Goal: Information Seeking & Learning: Learn about a topic

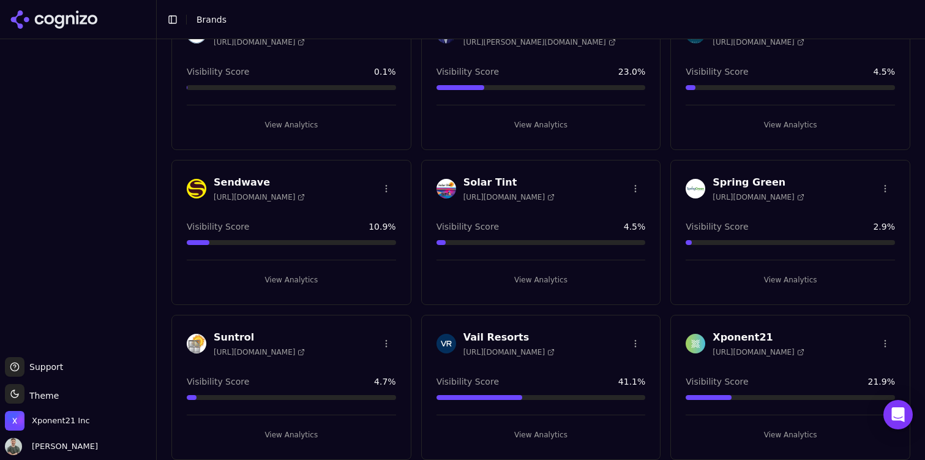
scroll to position [239, 0]
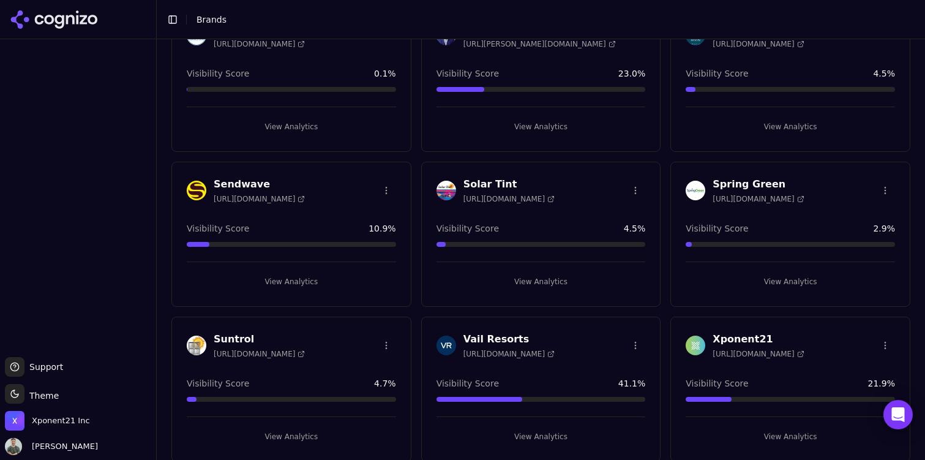
click at [572, 212] on div "Solar Tint [URL][DOMAIN_NAME] Visibility Score 4.5 % View Analytics" at bounding box center [541, 234] width 240 height 145
click at [531, 285] on button "View Analytics" at bounding box center [540, 282] width 209 height 20
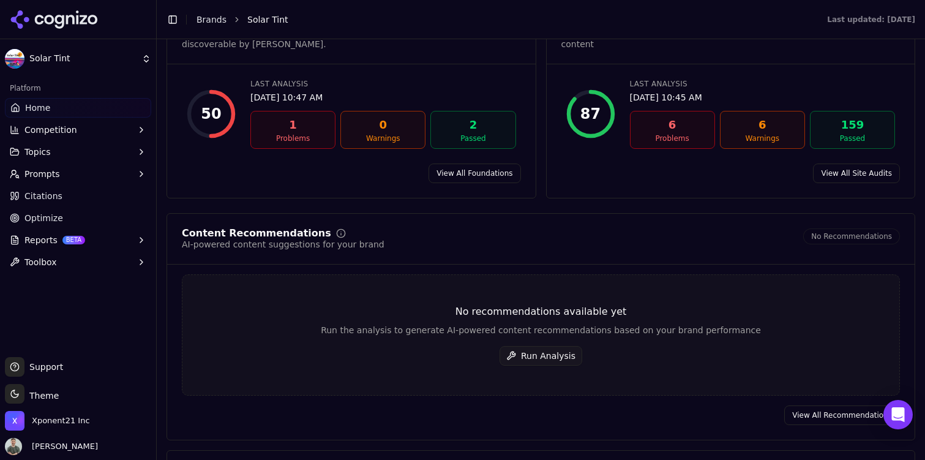
scroll to position [1506, 0]
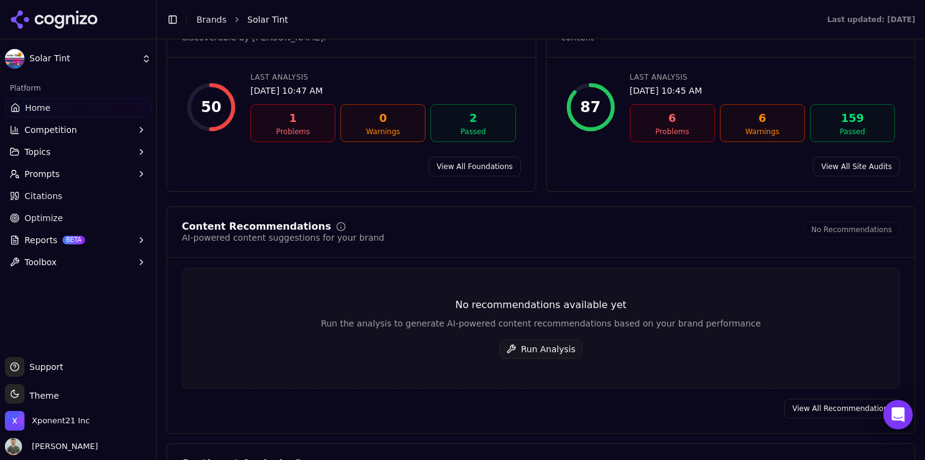
click at [482, 168] on link "View All Foundations" at bounding box center [475, 167] width 92 height 20
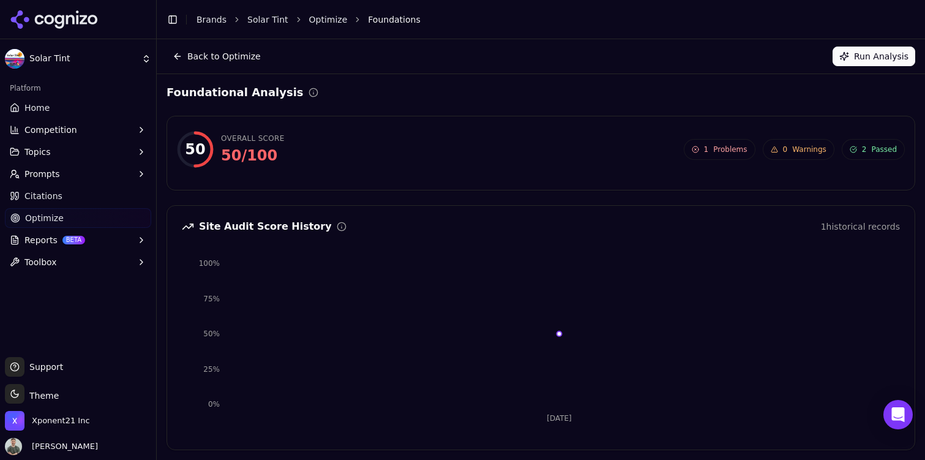
click at [223, 51] on button "Back to Optimize" at bounding box center [217, 57] width 100 height 20
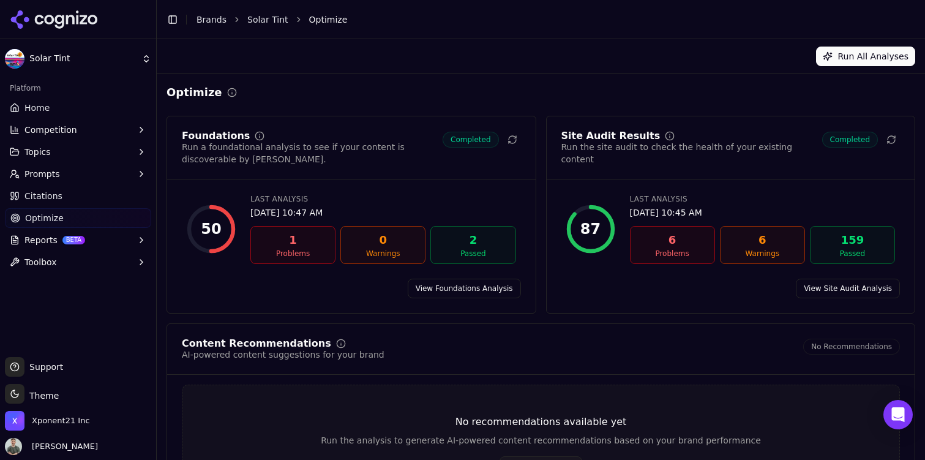
click at [268, 20] on link "Solar Tint" at bounding box center [267, 19] width 41 height 12
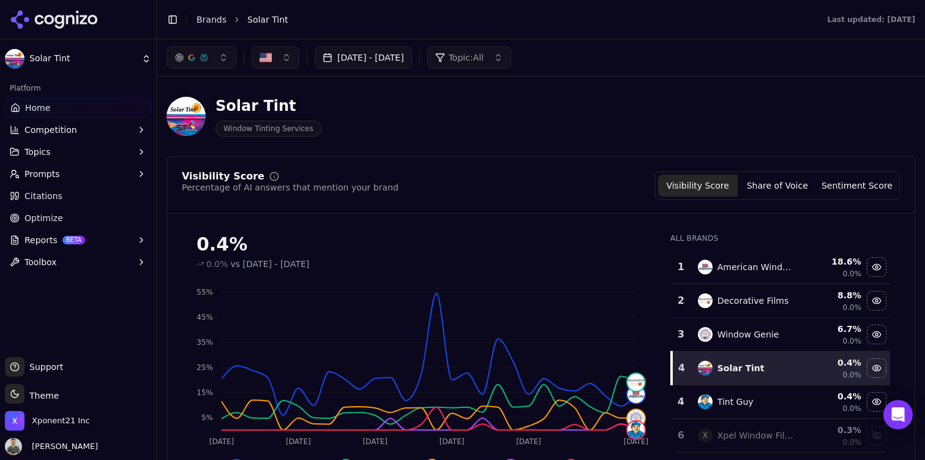
click at [760, 183] on button "Share of Voice" at bounding box center [778, 185] width 80 height 22
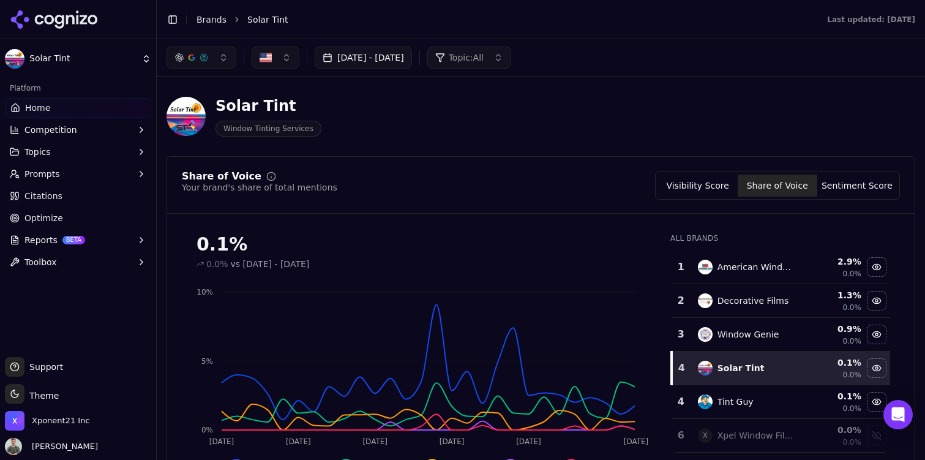
click at [869, 185] on button "Sentiment Score" at bounding box center [857, 185] width 80 height 22
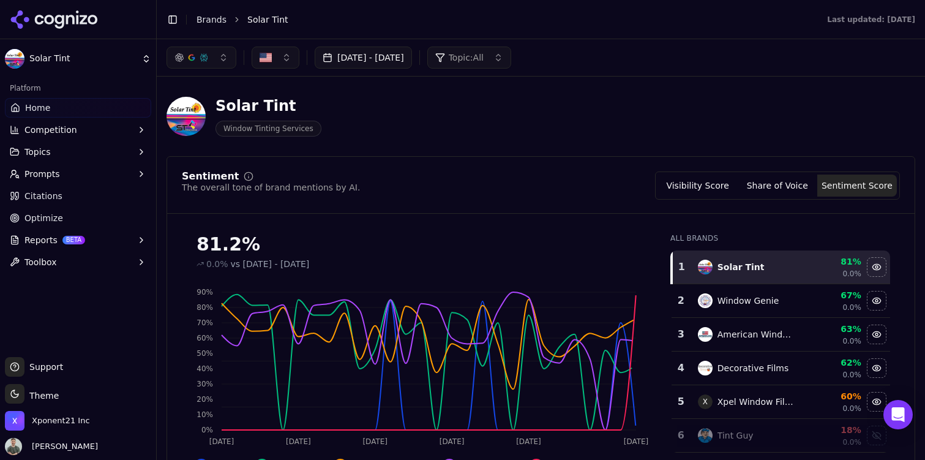
click at [774, 176] on button "Share of Voice" at bounding box center [778, 185] width 80 height 22
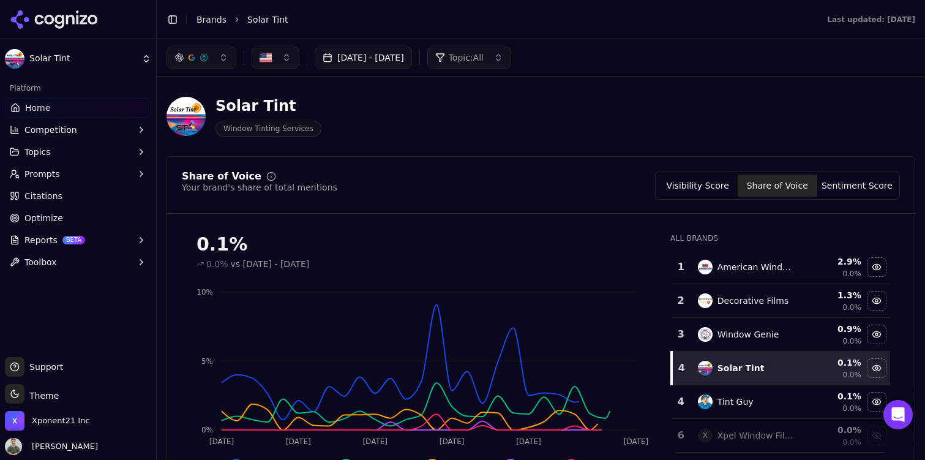
click at [706, 186] on button "Visibility Score" at bounding box center [698, 185] width 80 height 22
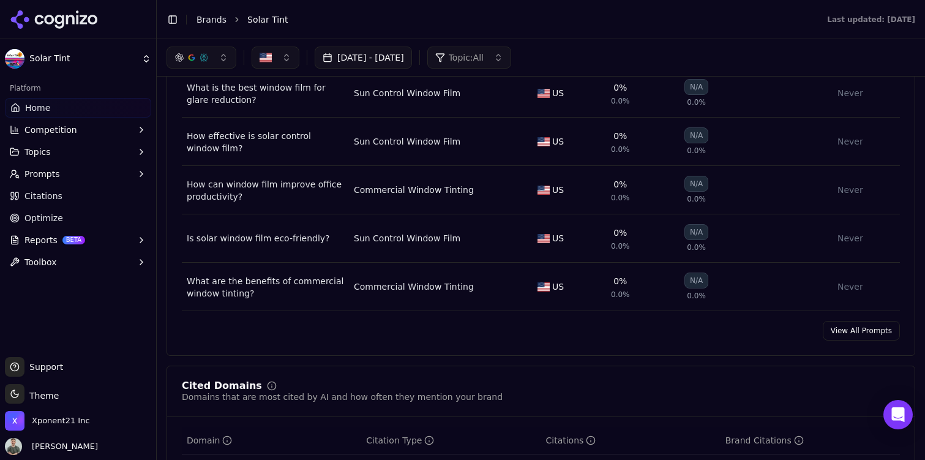
scroll to position [921, 0]
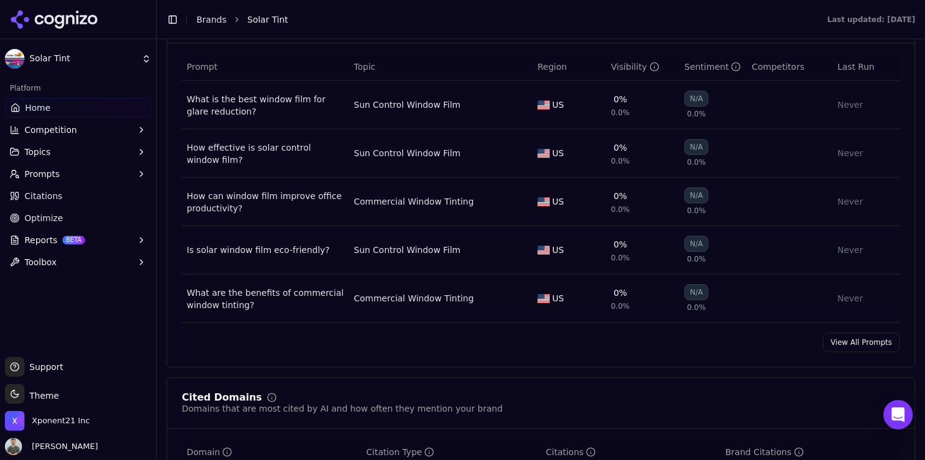
click at [880, 348] on link "View All Prompts" at bounding box center [861, 342] width 77 height 20
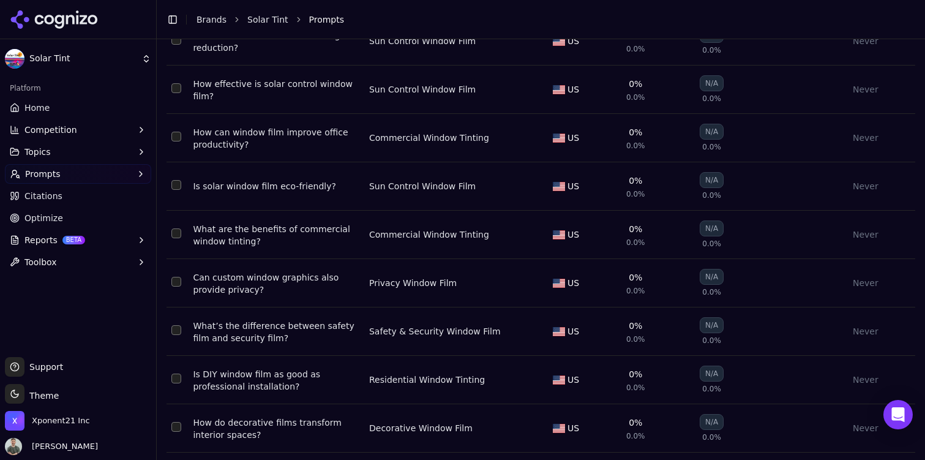
scroll to position [272, 0]
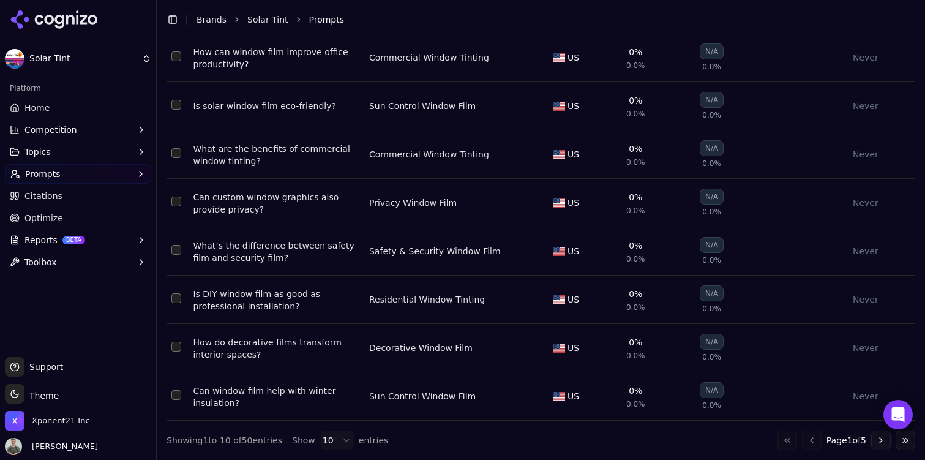
click at [341, 443] on html "Solar Tint Platform Home Competition Topics Prompts Citations Optimize Reports …" at bounding box center [462, 230] width 925 height 460
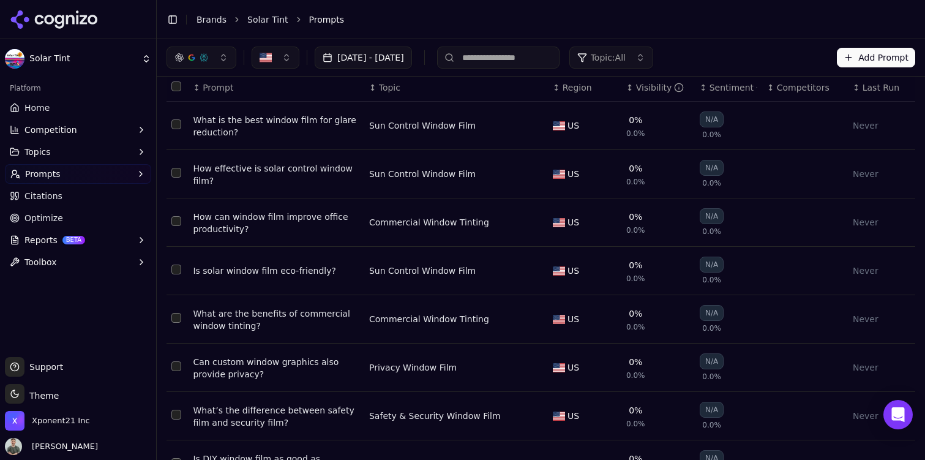
scroll to position [0, 0]
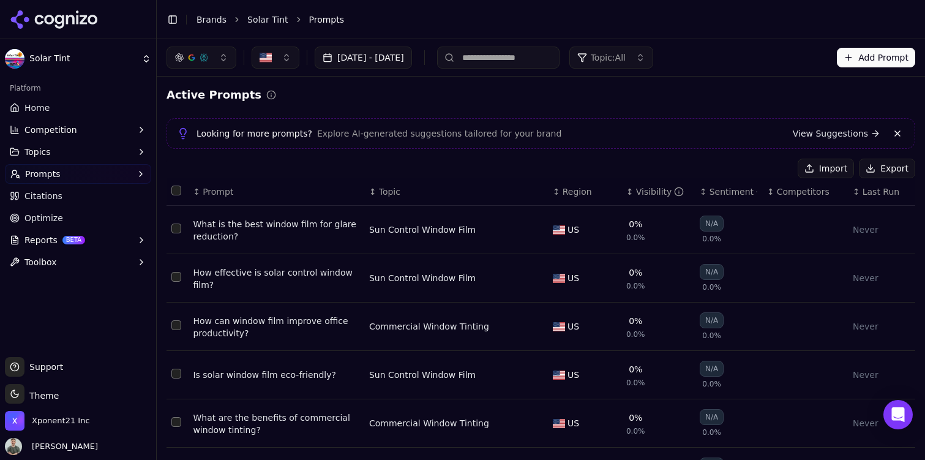
click at [279, 21] on link "Solar Tint" at bounding box center [267, 19] width 41 height 12
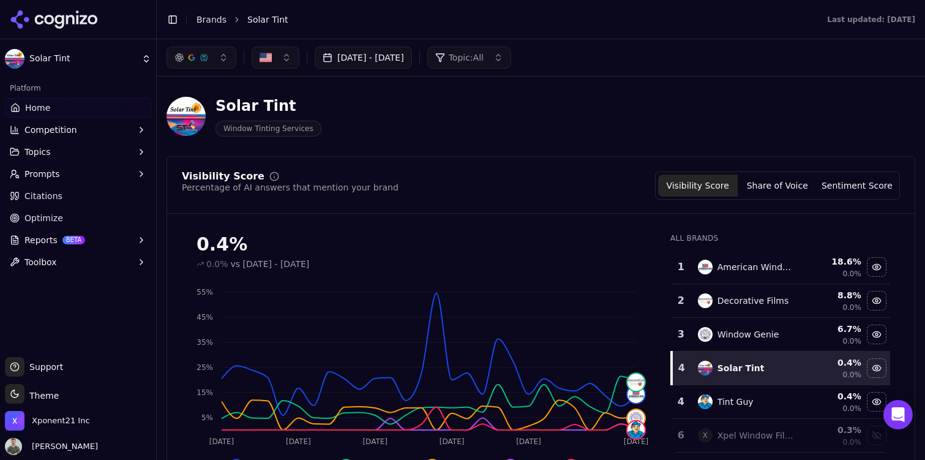
click at [211, 17] on link "Brands" at bounding box center [212, 20] width 30 height 10
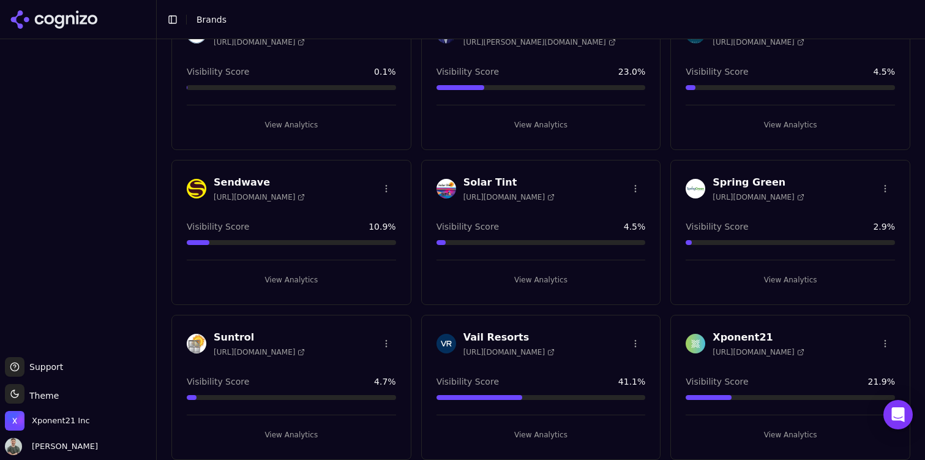
scroll to position [239, 0]
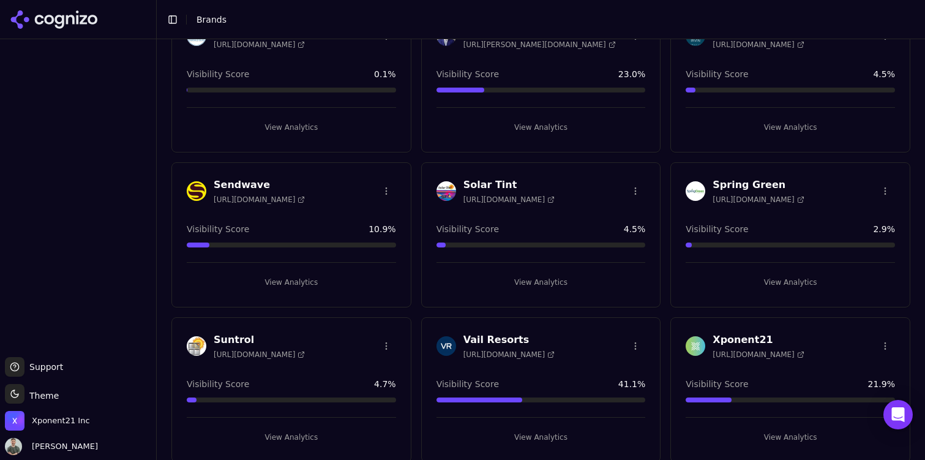
click at [288, 429] on button "View Analytics" at bounding box center [291, 437] width 209 height 20
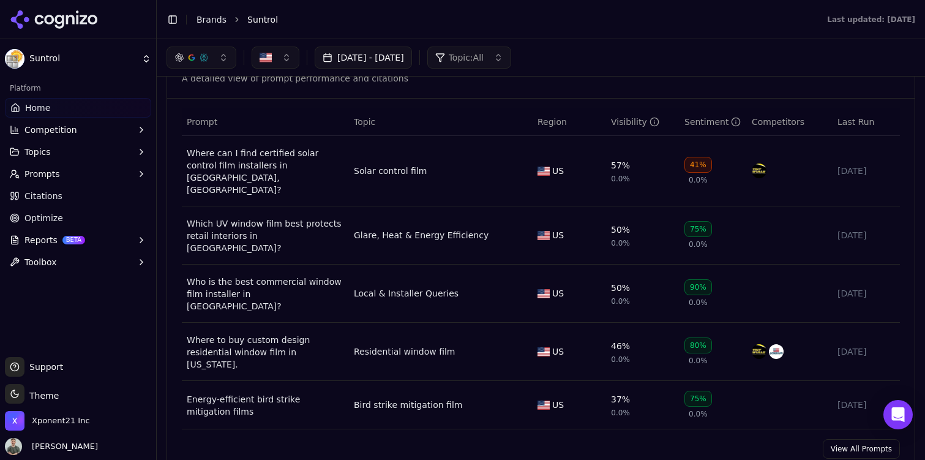
scroll to position [860, 0]
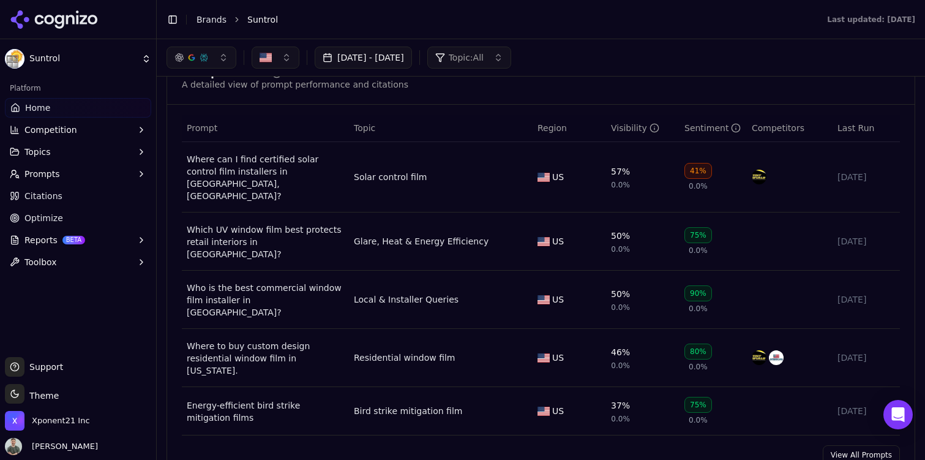
click at [843, 445] on link "View All Prompts" at bounding box center [861, 455] width 77 height 20
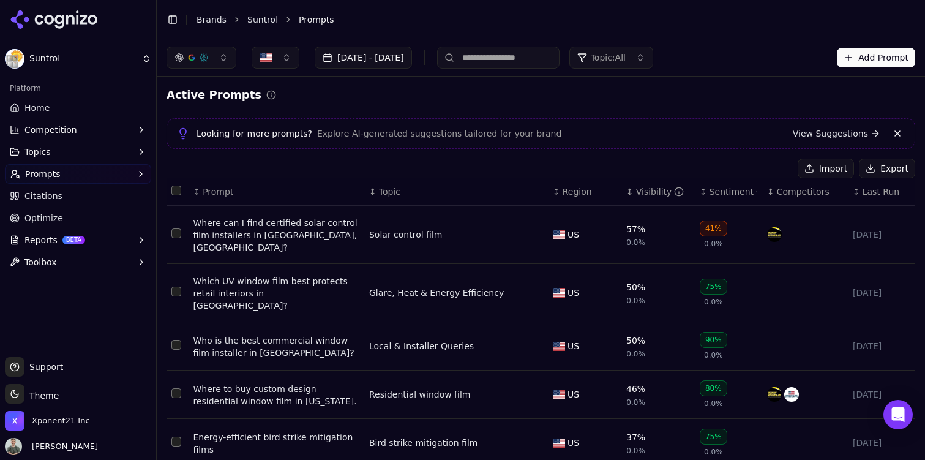
click at [645, 192] on div "Visibility" at bounding box center [660, 191] width 48 height 12
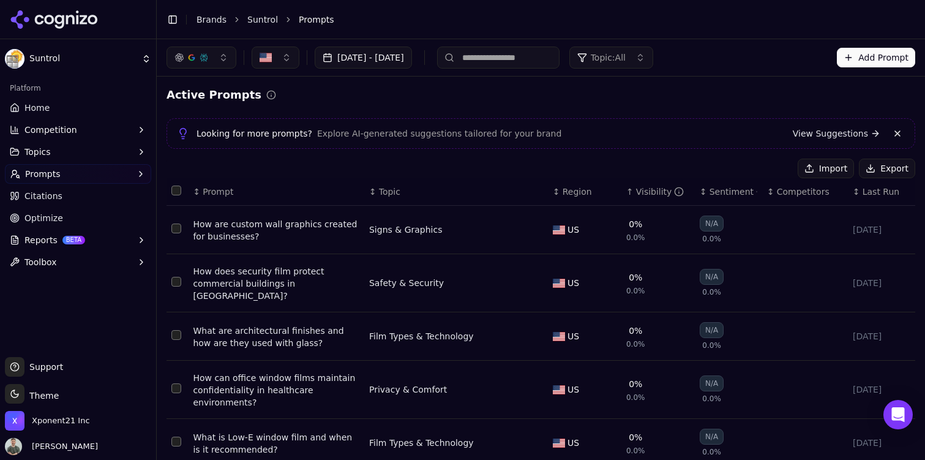
click at [645, 192] on div "Visibility" at bounding box center [660, 191] width 48 height 12
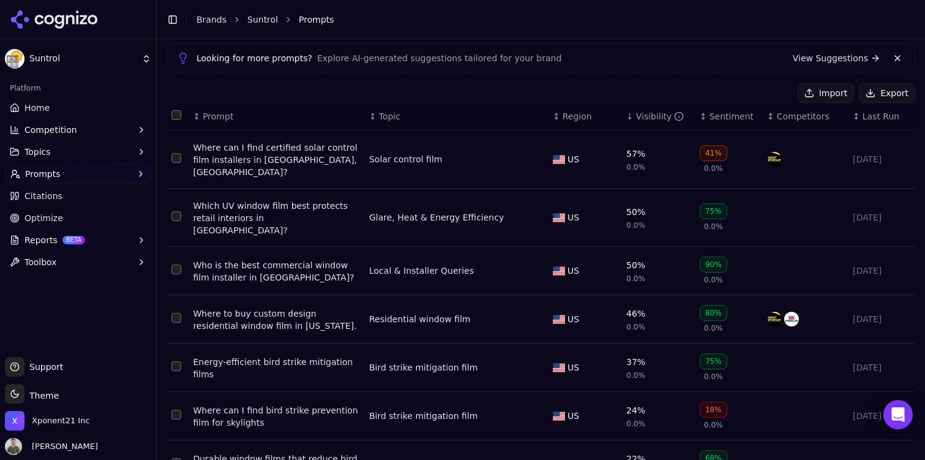
scroll to position [78, 0]
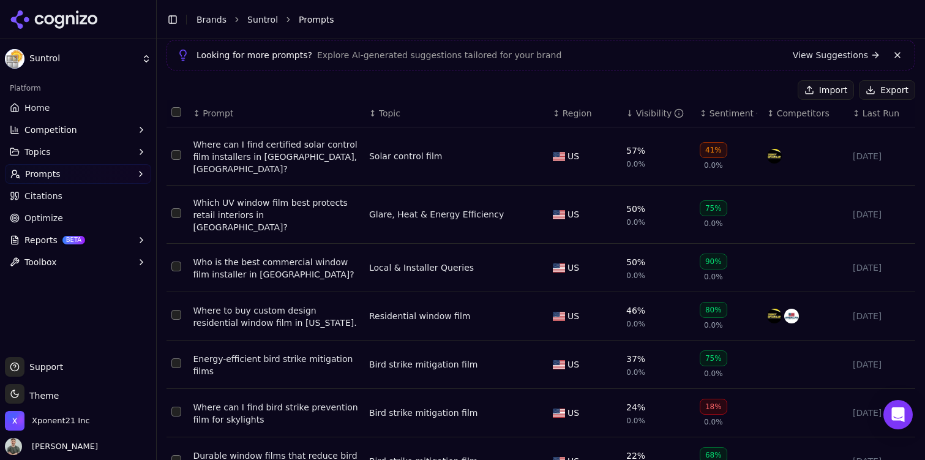
click at [884, 88] on button "Export" at bounding box center [887, 90] width 56 height 20
click at [217, 17] on link "Brands" at bounding box center [212, 20] width 30 height 10
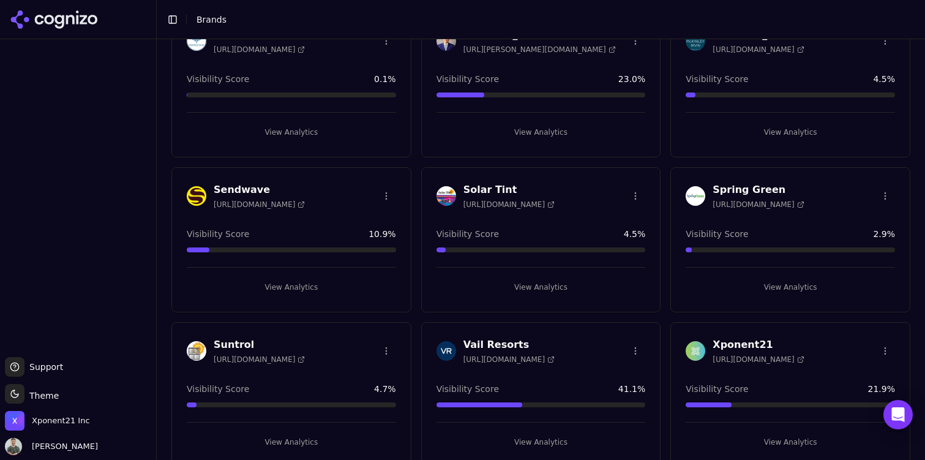
scroll to position [241, 0]
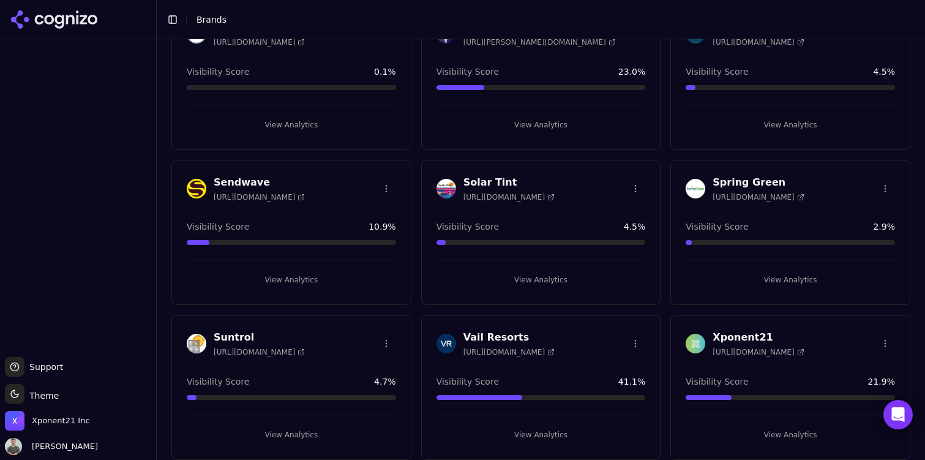
click at [547, 273] on button "View Analytics" at bounding box center [540, 280] width 209 height 20
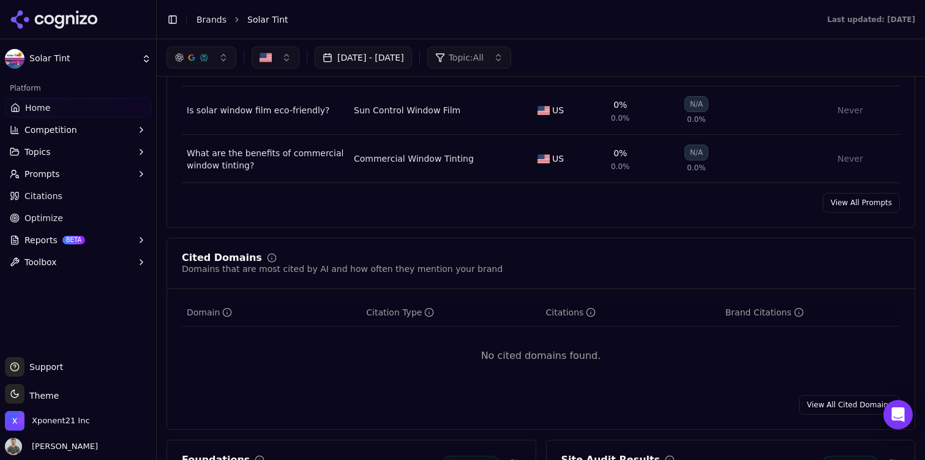
scroll to position [1058, 0]
click at [848, 199] on link "View All Prompts" at bounding box center [861, 205] width 77 height 20
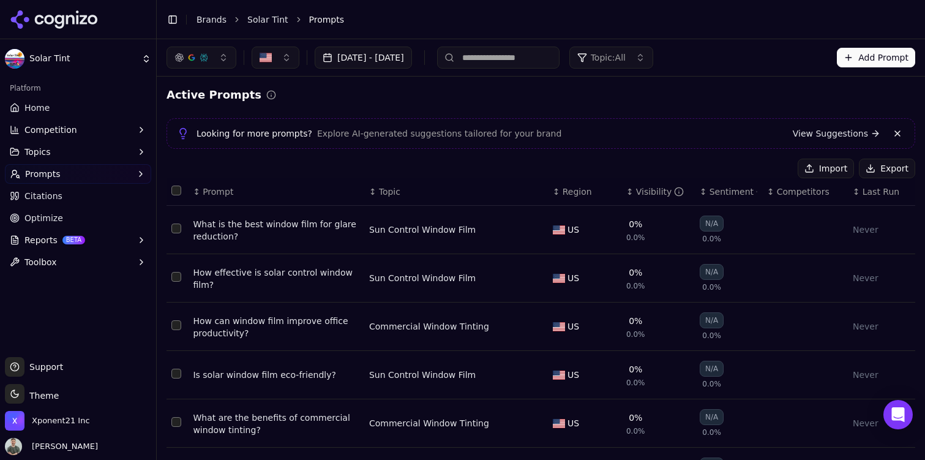
click at [891, 168] on button "Export" at bounding box center [887, 169] width 56 height 20
click at [81, 149] on button "Topics" at bounding box center [78, 152] width 146 height 20
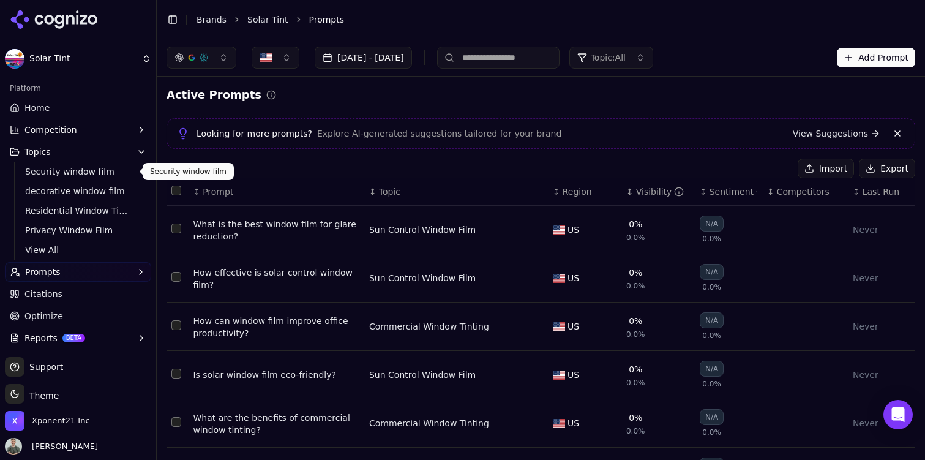
click at [97, 175] on span "Security window film" at bounding box center [78, 171] width 107 height 12
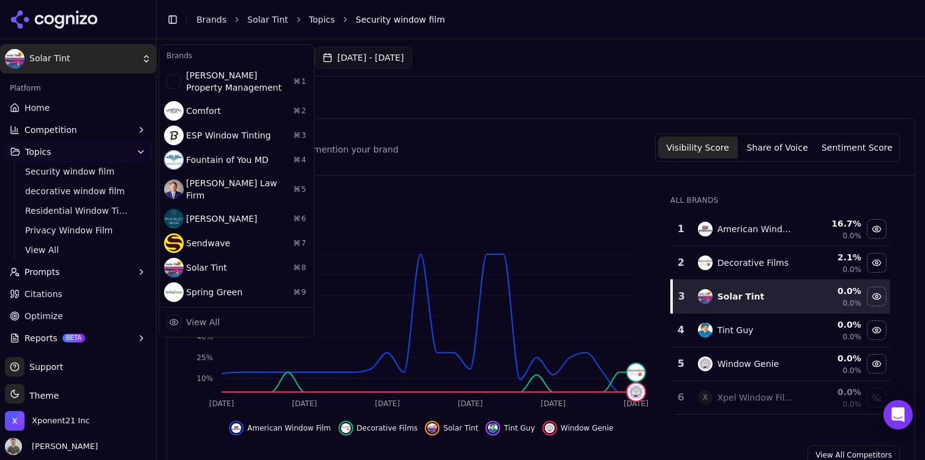
click at [98, 50] on html "Solar Tint Platform Home Competition Topics Security window film decorative win…" at bounding box center [462, 230] width 925 height 460
click at [511, 133] on html "Solar Tint Platform Home Competition Topics Security window film decorative win…" at bounding box center [462, 230] width 925 height 460
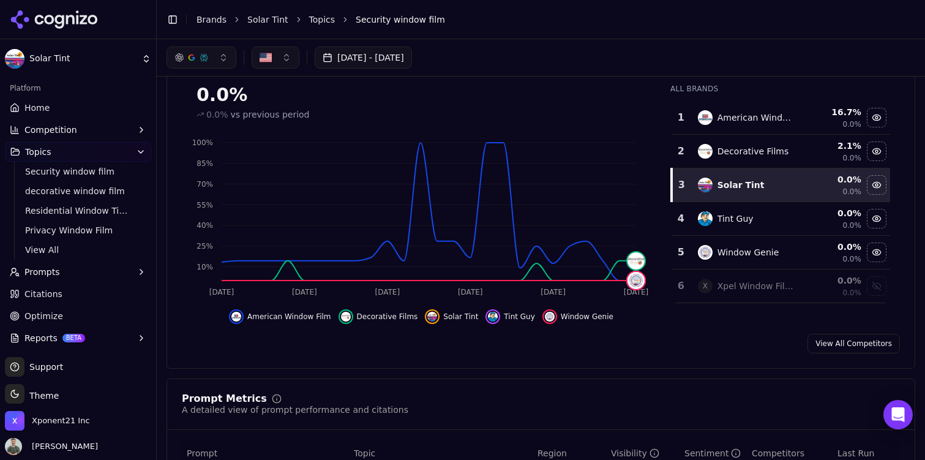
scroll to position [107, 0]
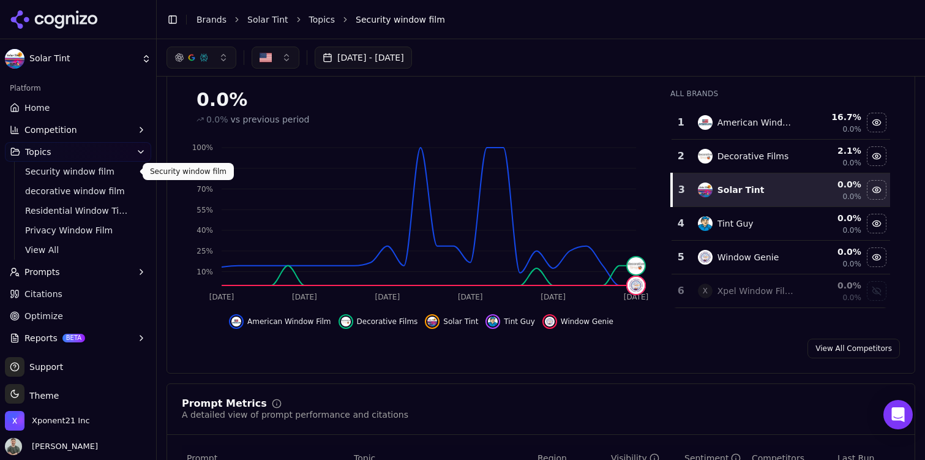
click at [80, 185] on span "decorative window film" at bounding box center [78, 191] width 107 height 12
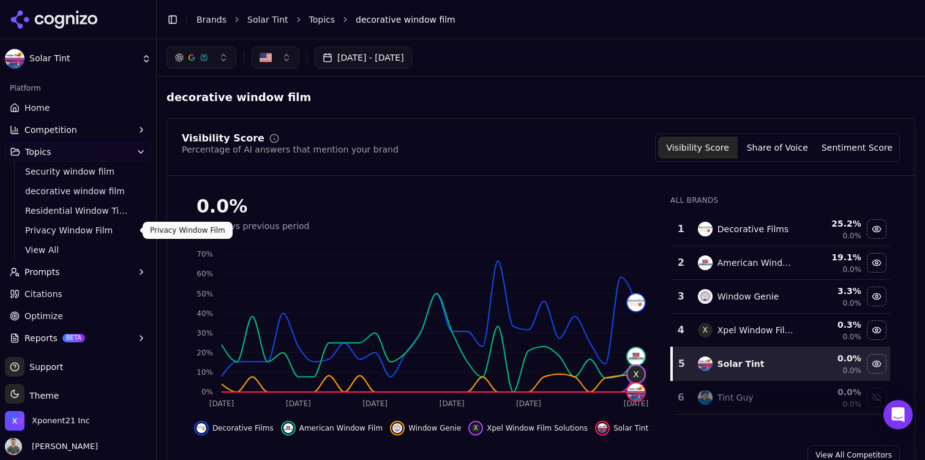
click at [75, 224] on span "Privacy Window Film" at bounding box center [78, 230] width 107 height 12
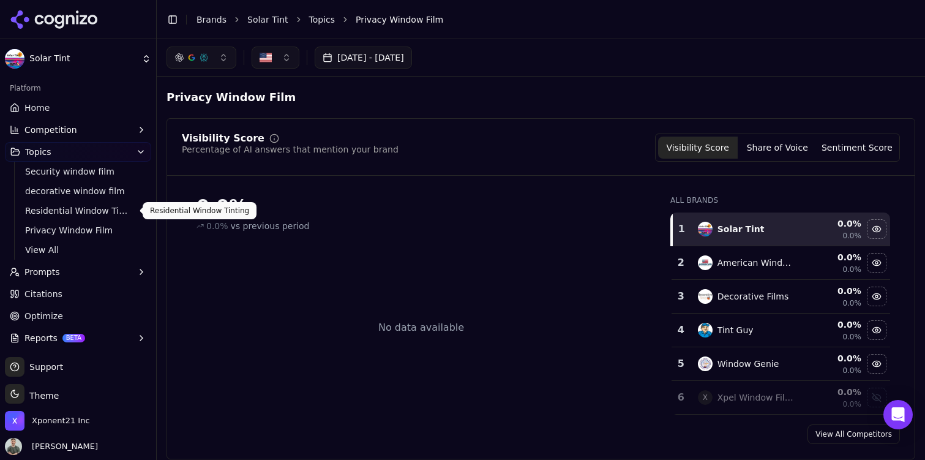
click at [73, 213] on span "Residential Window Tinting" at bounding box center [78, 210] width 107 height 12
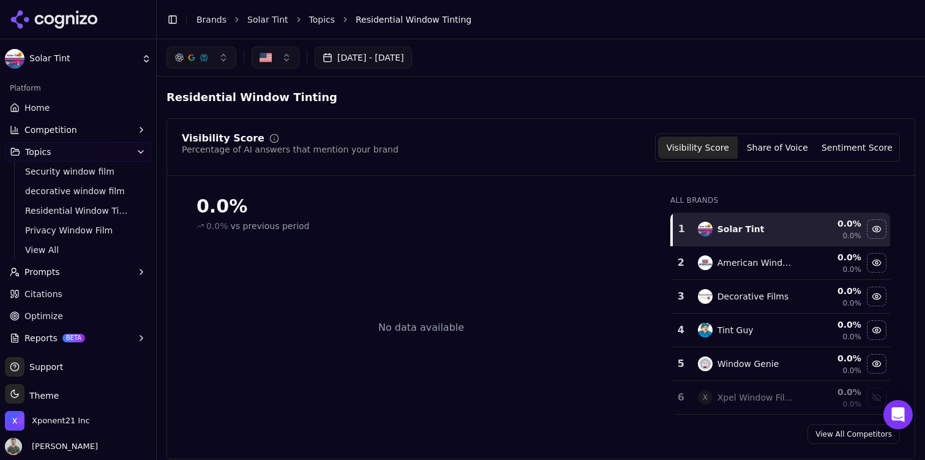
click at [106, 65] on html "Solar Tint Platform Home Competition Topics Security window film decorative win…" at bounding box center [462, 230] width 925 height 460
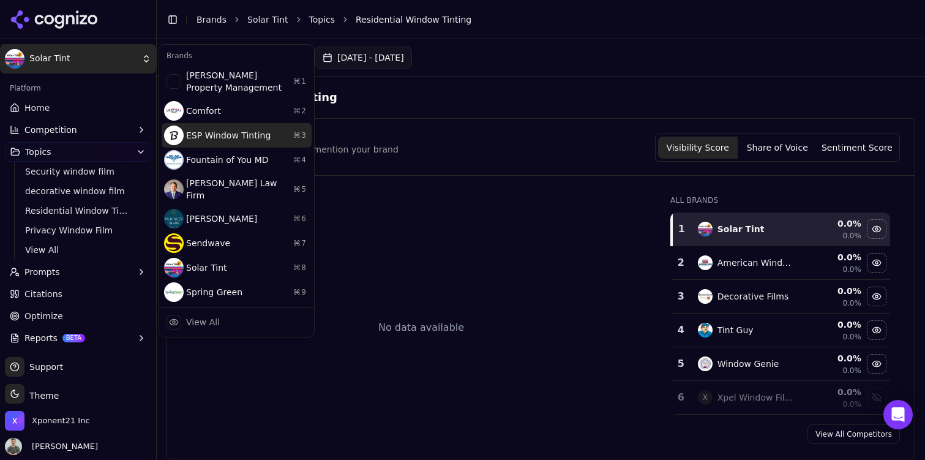
click at [230, 134] on div "ESP Window Tinting ⌘ 3" at bounding box center [237, 135] width 150 height 24
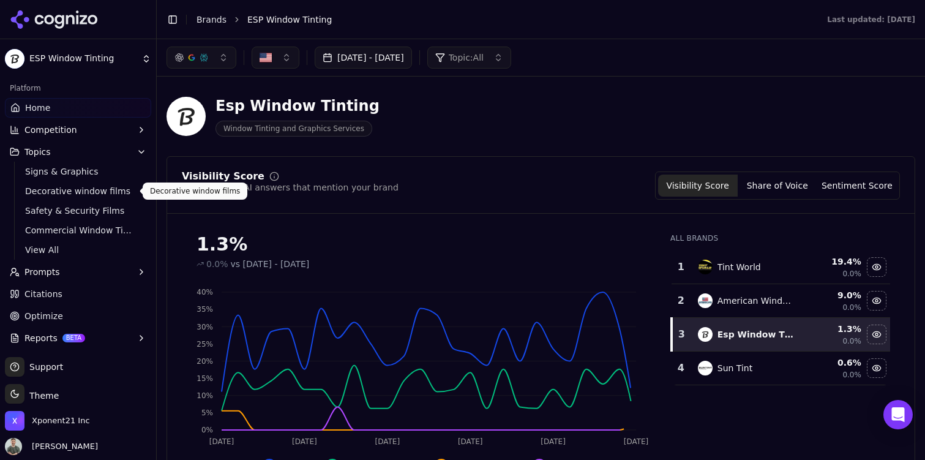
click at [79, 188] on span "Decorative window films" at bounding box center [78, 191] width 107 height 12
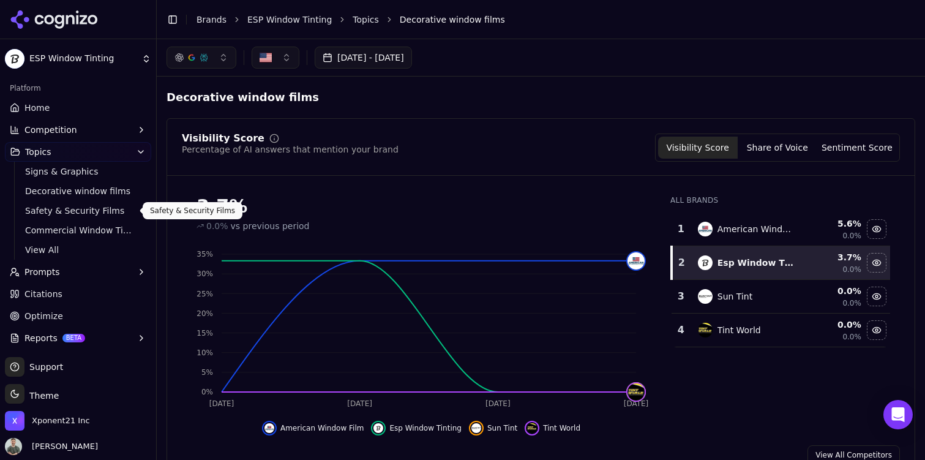
click at [84, 215] on span "Safety & Security Films" at bounding box center [78, 210] width 107 height 12
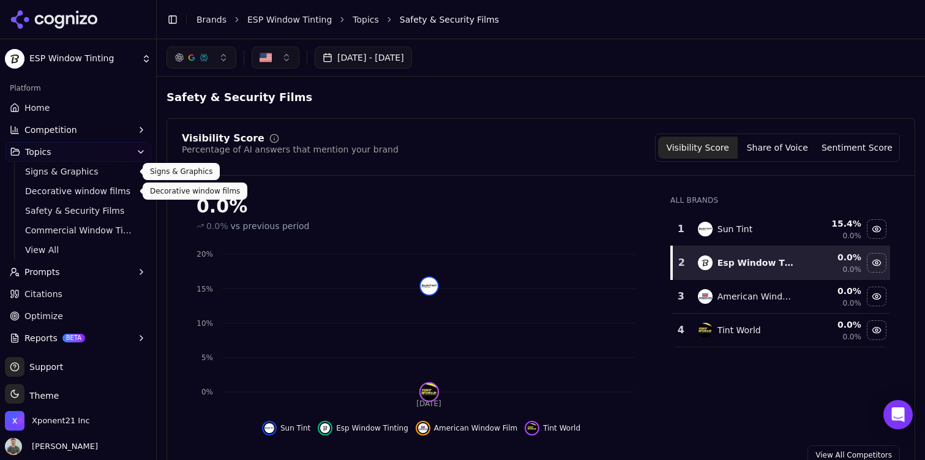
click at [110, 168] on span "Signs & Graphics" at bounding box center [78, 171] width 107 height 12
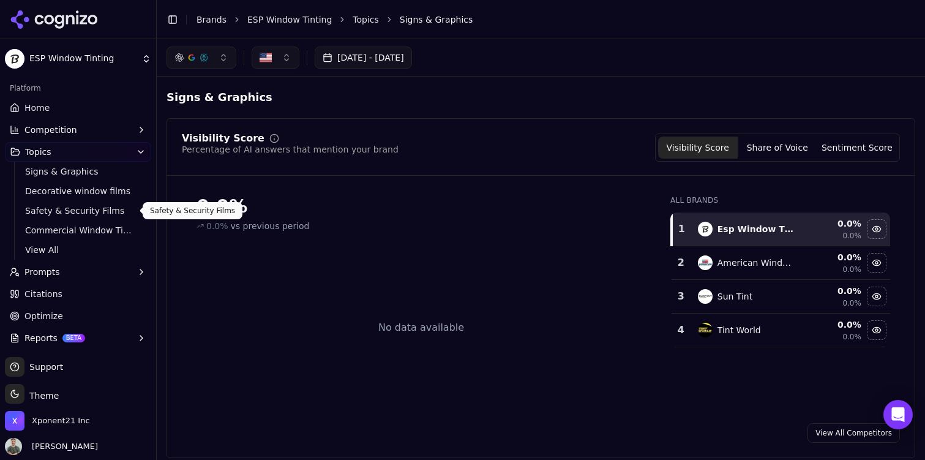
click at [82, 212] on span "Safety & Security Films" at bounding box center [78, 210] width 107 height 12
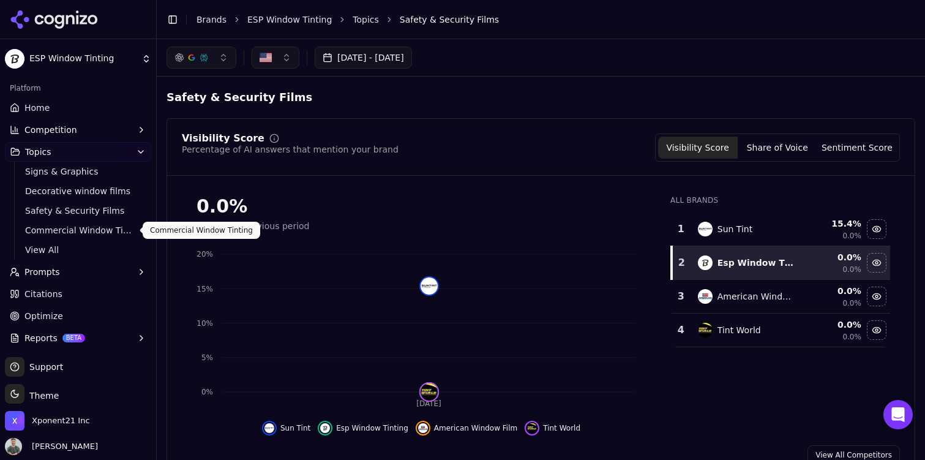
click at [83, 233] on span "Commercial Window Tinting" at bounding box center [78, 230] width 107 height 12
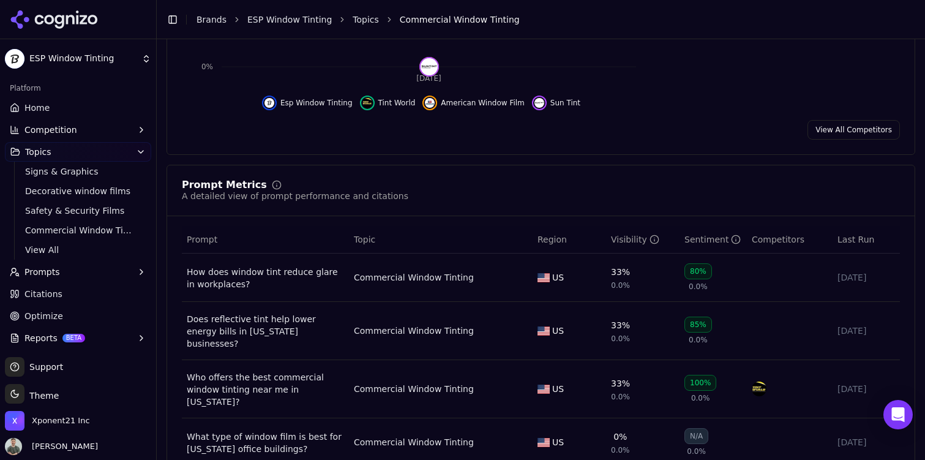
scroll to position [481, 0]
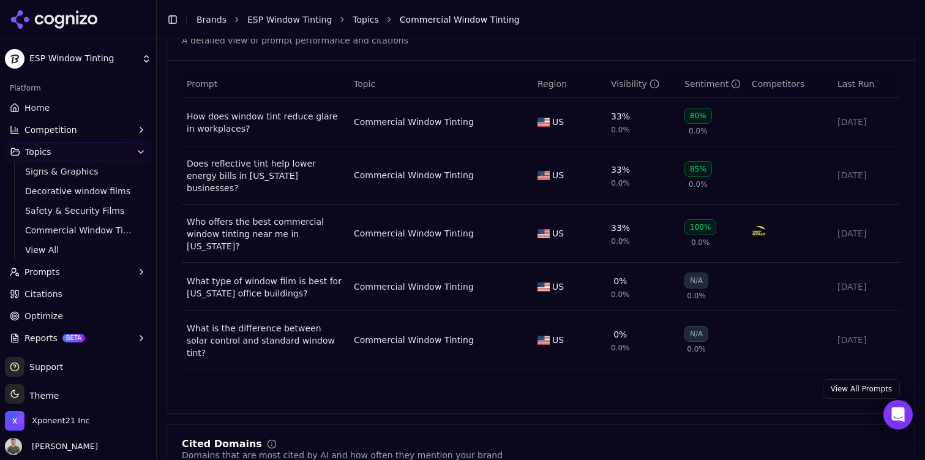
click at [850, 379] on link "View All Prompts" at bounding box center [861, 389] width 77 height 20
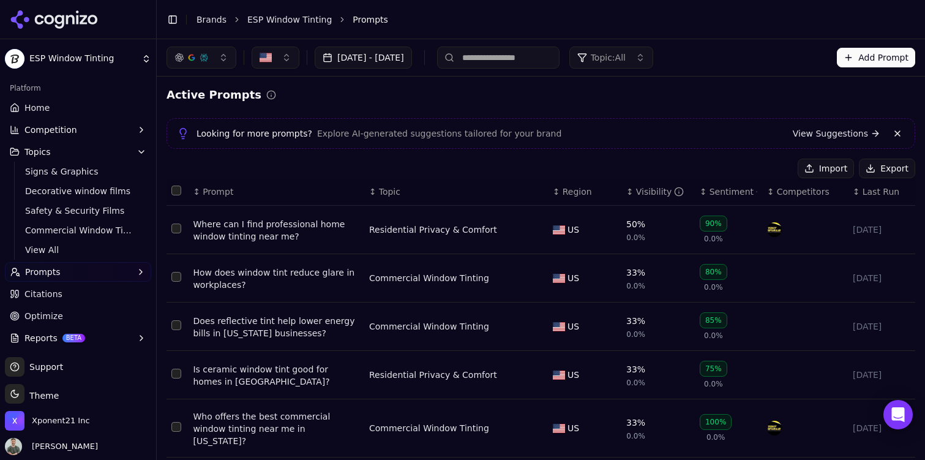
click at [885, 170] on button "Export" at bounding box center [887, 169] width 56 height 20
